Goal: Information Seeking & Learning: Learn about a topic

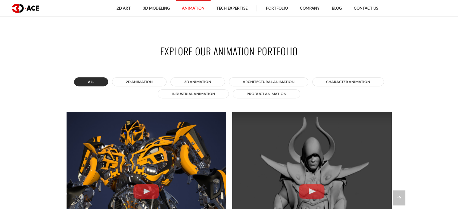
scroll to position [412, 0]
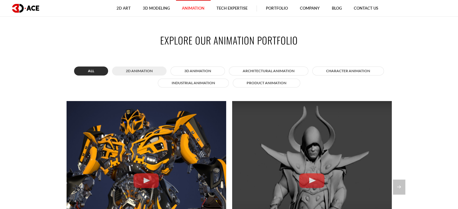
click at [144, 73] on button "2D Animation" at bounding box center [139, 71] width 55 height 9
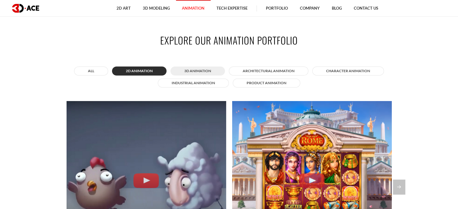
click at [178, 68] on button "3D Animation" at bounding box center [198, 71] width 55 height 9
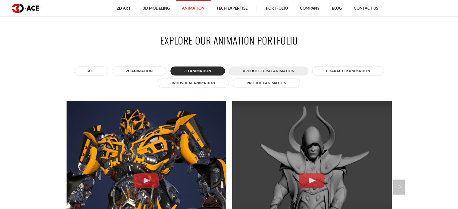
click at [241, 71] on button "Architectural animation" at bounding box center [269, 71] width 80 height 9
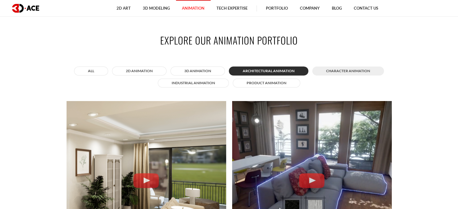
click at [326, 70] on button "Character animation" at bounding box center [348, 71] width 72 height 9
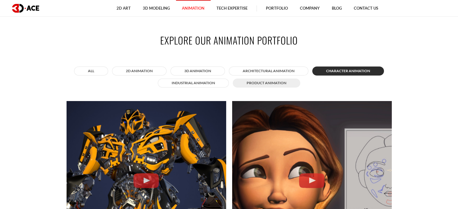
click at [284, 81] on button "Product animation" at bounding box center [266, 83] width 67 height 9
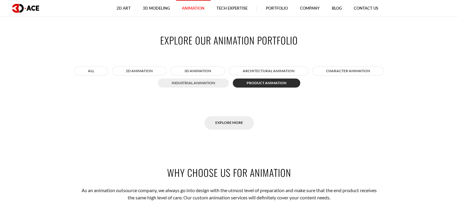
click at [219, 80] on button "Industrial animation" at bounding box center [193, 83] width 71 height 9
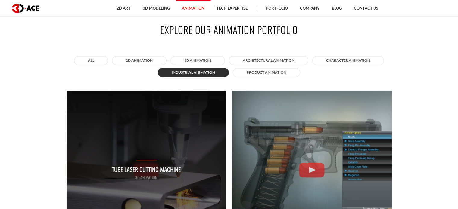
scroll to position [423, 0]
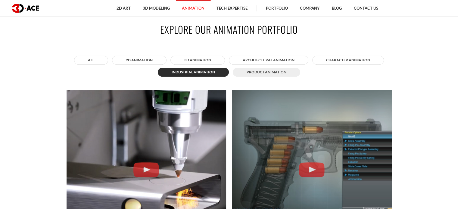
click at [251, 76] on button "Product animation" at bounding box center [266, 72] width 67 height 9
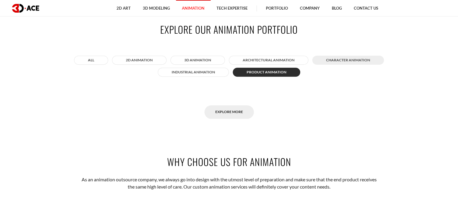
click at [333, 62] on button "Character animation" at bounding box center [348, 60] width 72 height 9
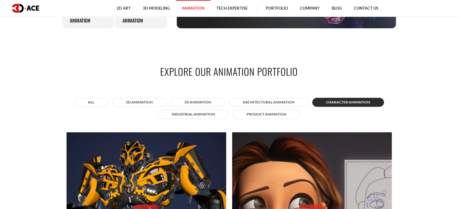
click at [112, 80] on div "Explore our animation portfolio All 2D Animation 3D Animation Architectural ani…" at bounding box center [229, 193] width 343 height 292
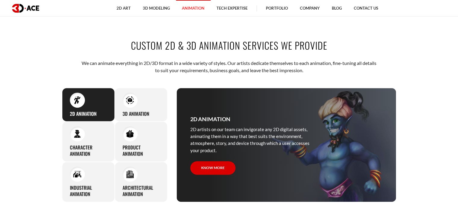
scroll to position [229, 0]
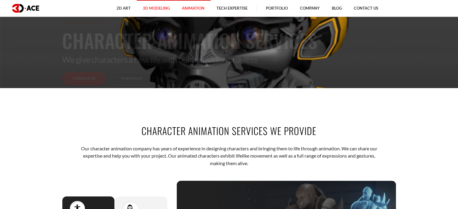
scroll to position [121, 0]
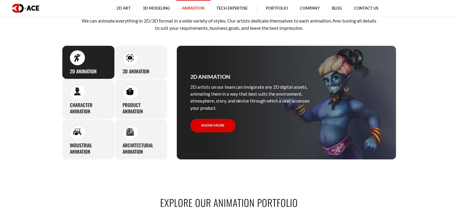
scroll to position [249, 0]
click at [147, 70] on h3 "3D Animation" at bounding box center [136, 71] width 27 height 6
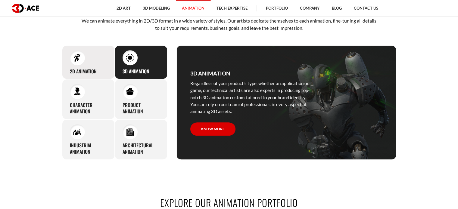
click at [76, 70] on h3 "2D Animation" at bounding box center [83, 71] width 27 height 6
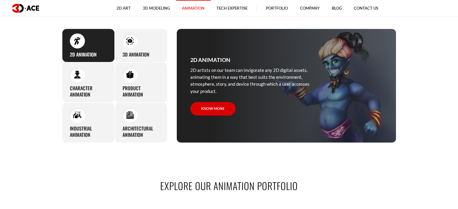
scroll to position [266, 0]
drag, startPoint x: 76, startPoint y: 89, endPoint x: 57, endPoint y: 88, distance: 19.3
click at [57, 88] on section "Custom 2D & 3D Animation Services We Provide We can animate everything in 2D/3D…" at bounding box center [229, 61] width 458 height 200
click at [80, 91] on h3 "Character animation" at bounding box center [88, 91] width 37 height 13
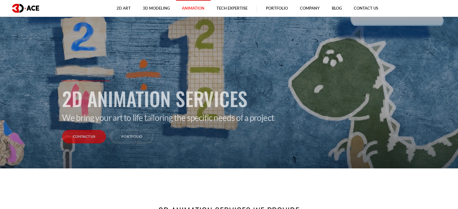
scroll to position [41, 0]
